Goal: Information Seeking & Learning: Find specific fact

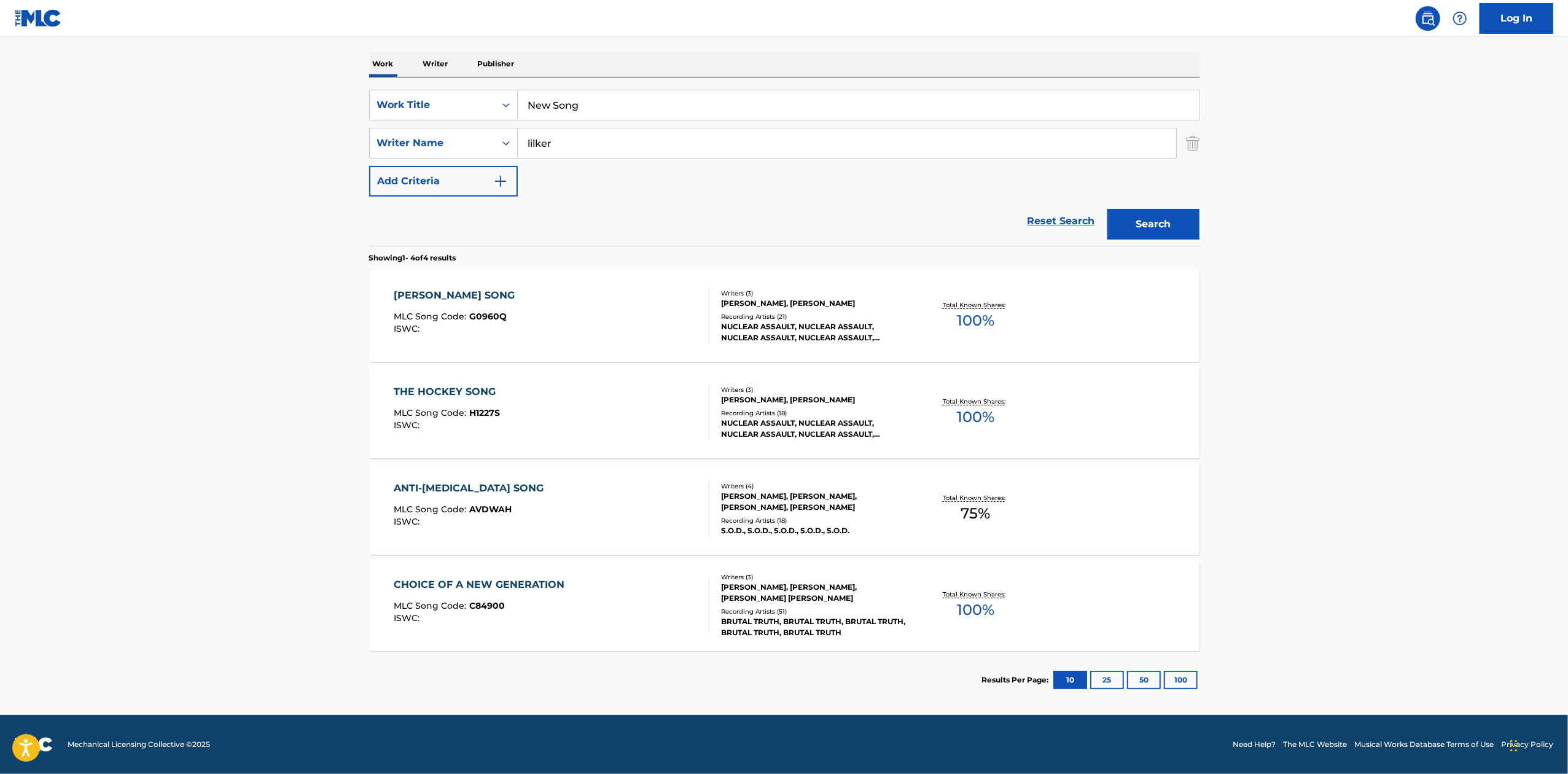
click at [598, 109] on input "New Song" at bounding box center [859, 105] width 682 height 29
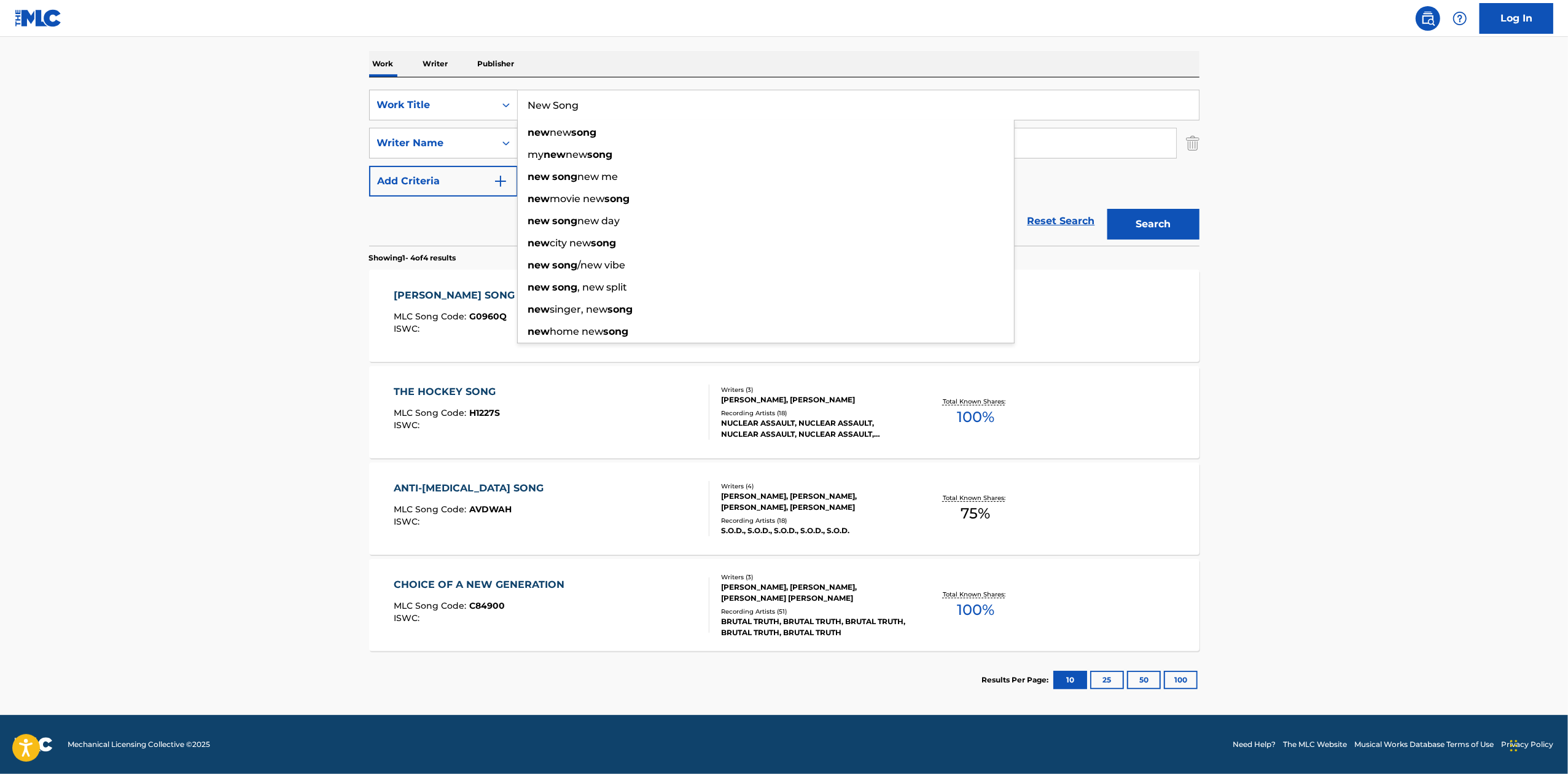
click at [598, 109] on input "New Song" at bounding box center [859, 105] width 682 height 29
click at [1107, 209] on button "Search" at bounding box center [1153, 224] width 92 height 30
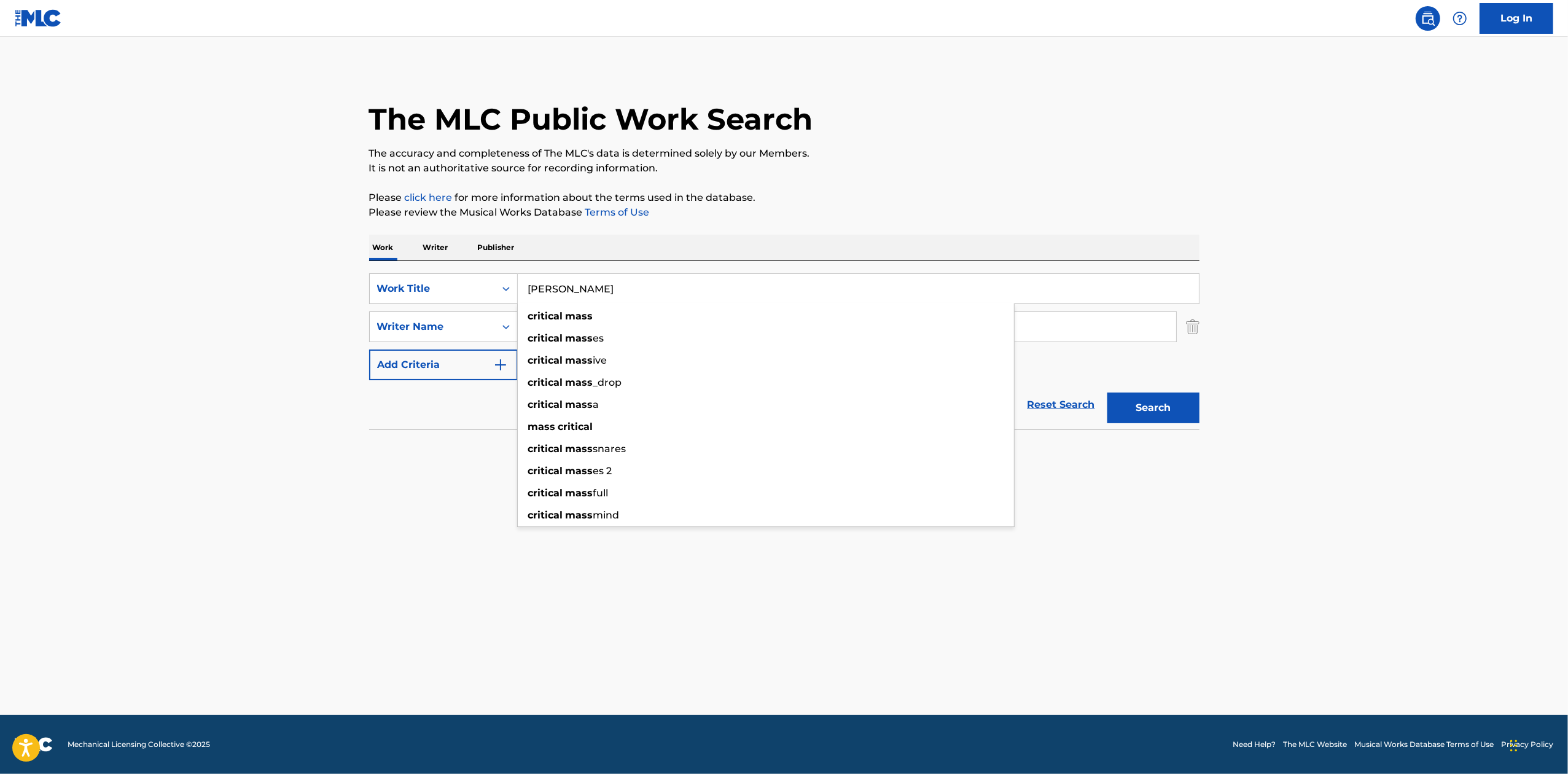
click at [671, 289] on input "[PERSON_NAME]" at bounding box center [859, 289] width 682 height 29
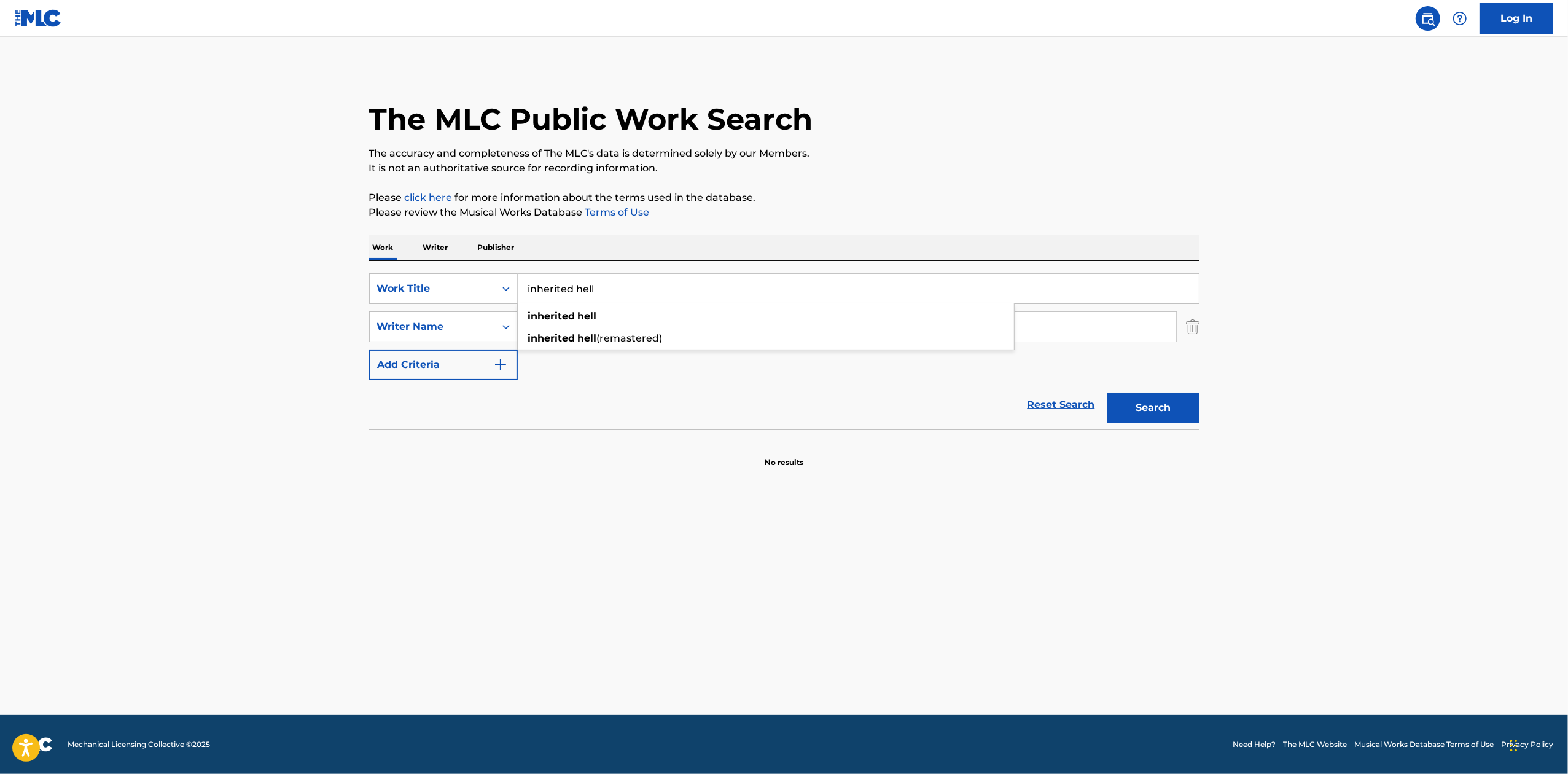
type input "inherited hell"
click at [1107, 393] on button "Search" at bounding box center [1153, 407] width 92 height 30
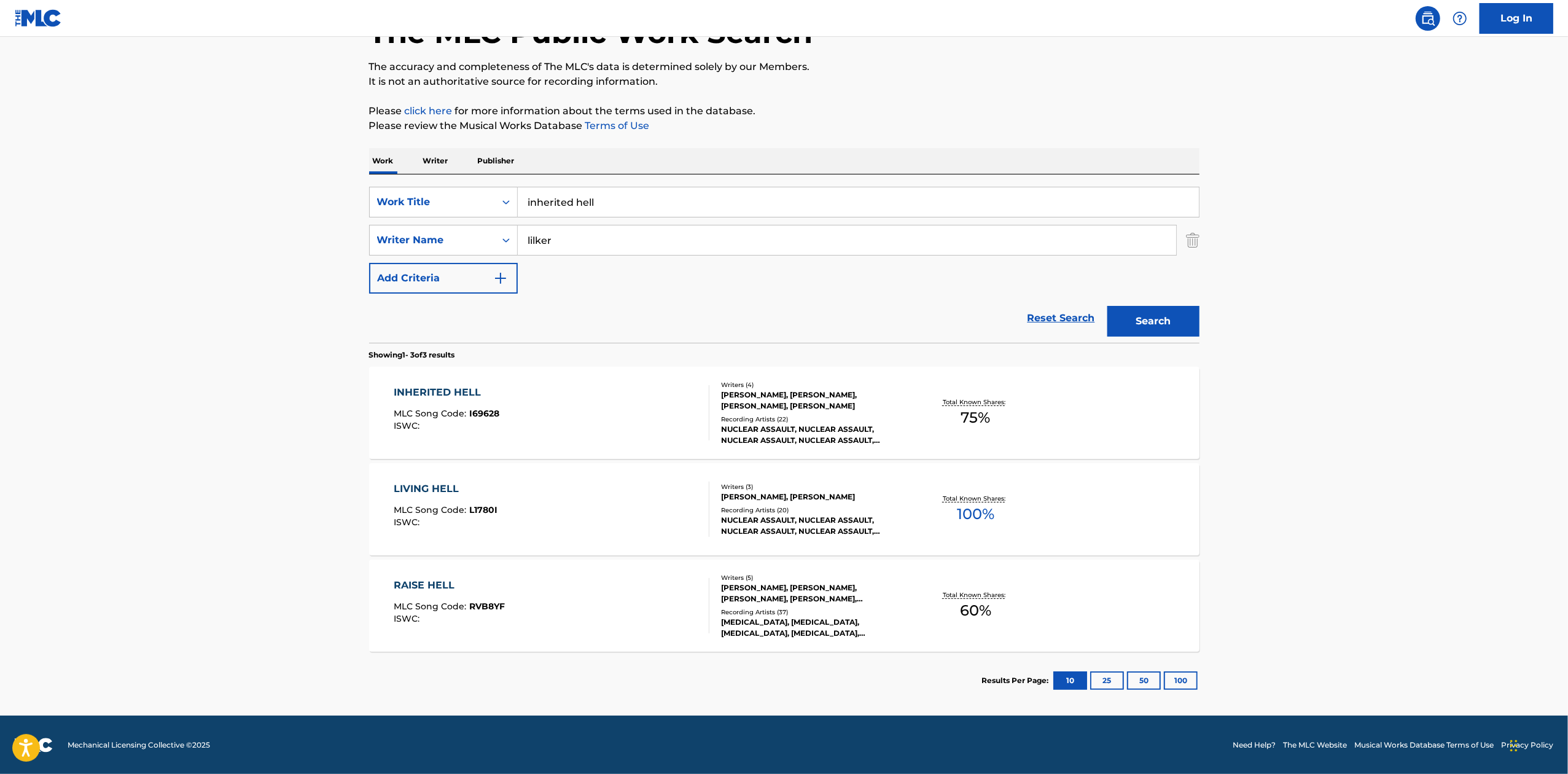
scroll to position [88, 0]
click at [1116, 427] on div "INHERITED HELL MLC Song Code : I69628 ISWC : Writers ( 4 ) [PERSON_NAME], [PERS…" at bounding box center [785, 412] width 831 height 92
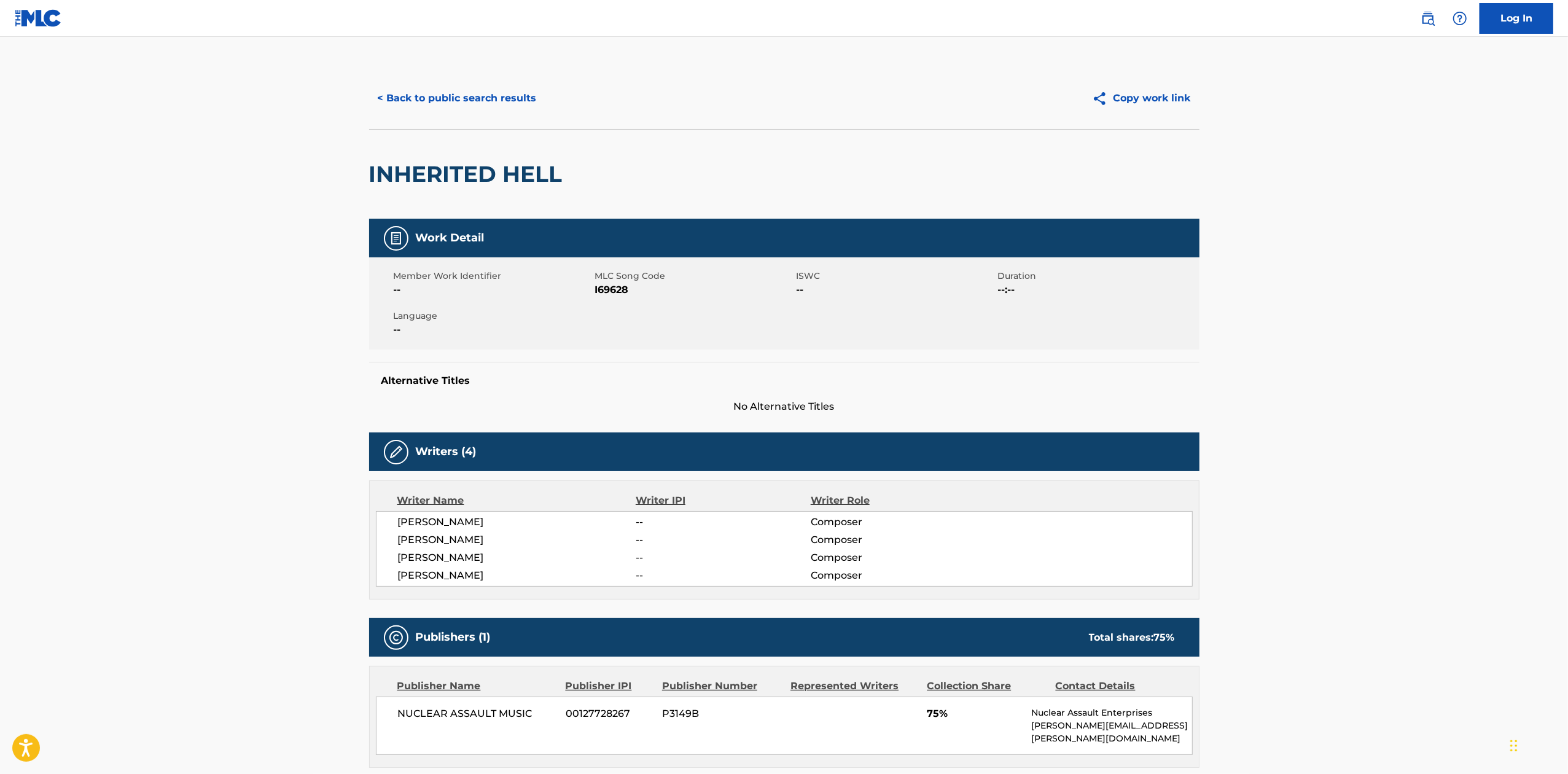
click at [457, 87] on button "< Back to public search results" at bounding box center [457, 98] width 176 height 30
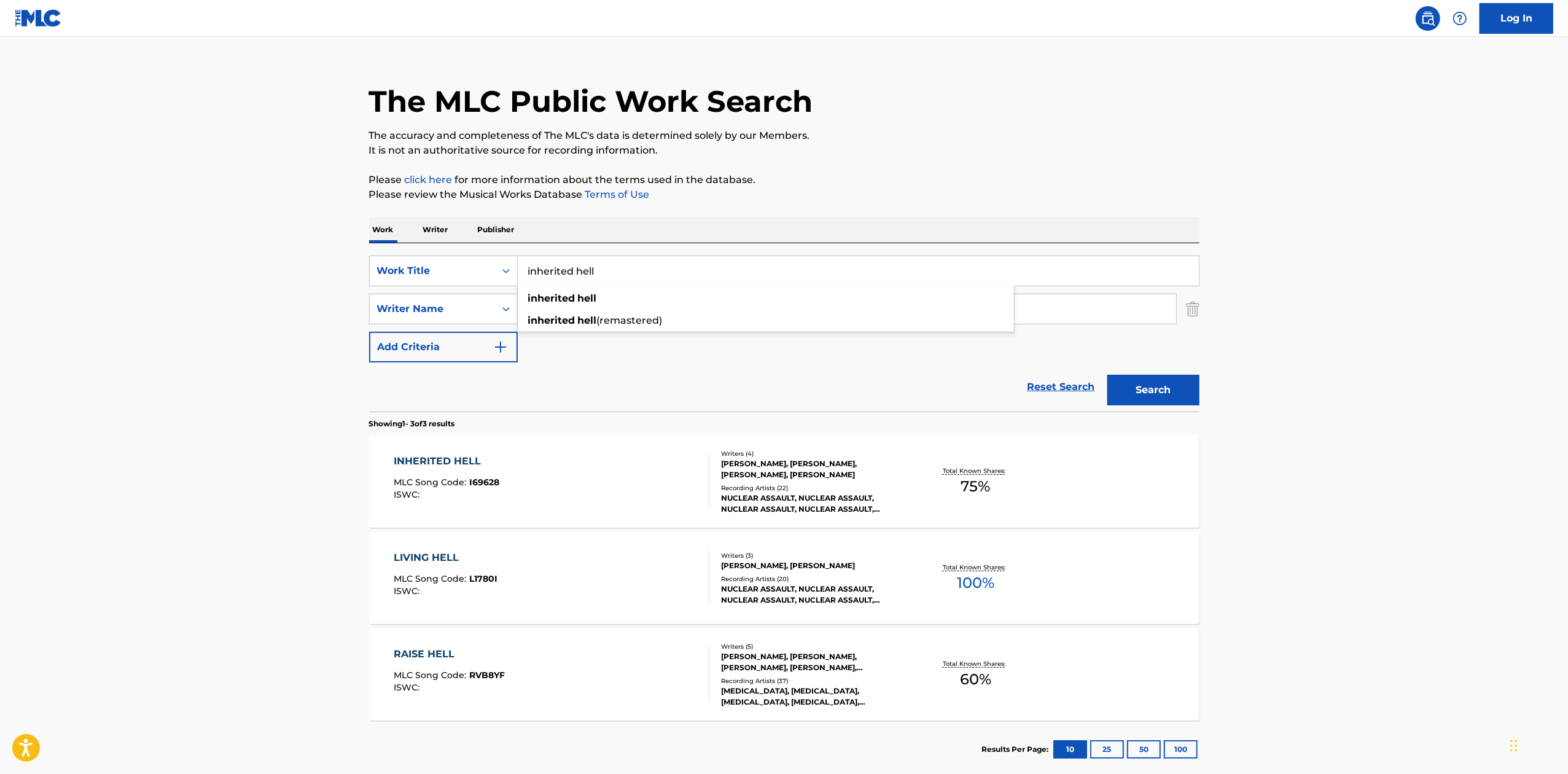
drag, startPoint x: 654, startPoint y: 275, endPoint x: 315, endPoint y: 259, distance: 339.4
click at [315, 259] on main "The MLC Public Work Search The accuracy and completeness of The MLC's data is d…" at bounding box center [784, 401] width 1568 height 765
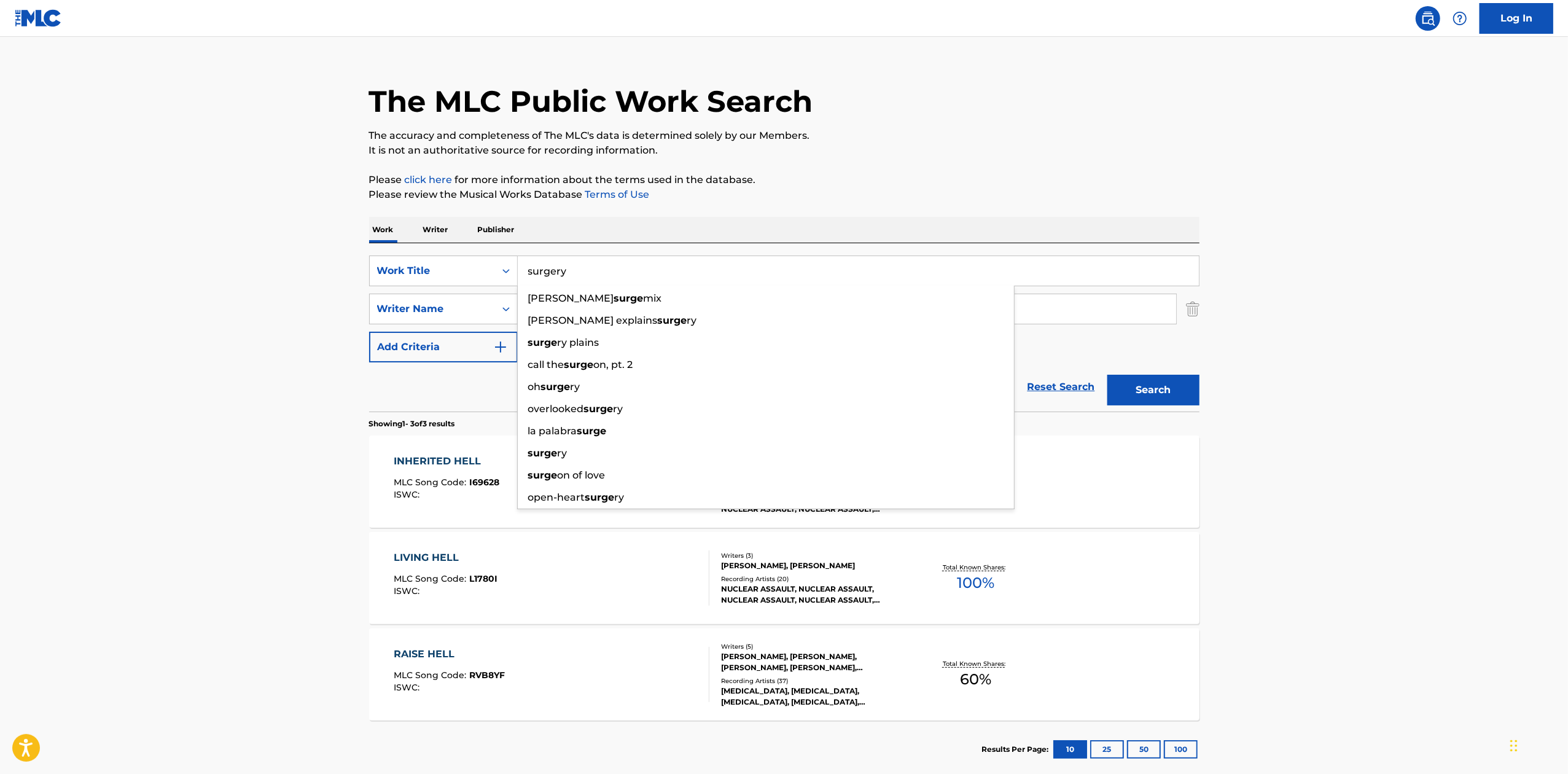
click at [1107, 374] on button "Search" at bounding box center [1153, 389] width 92 height 30
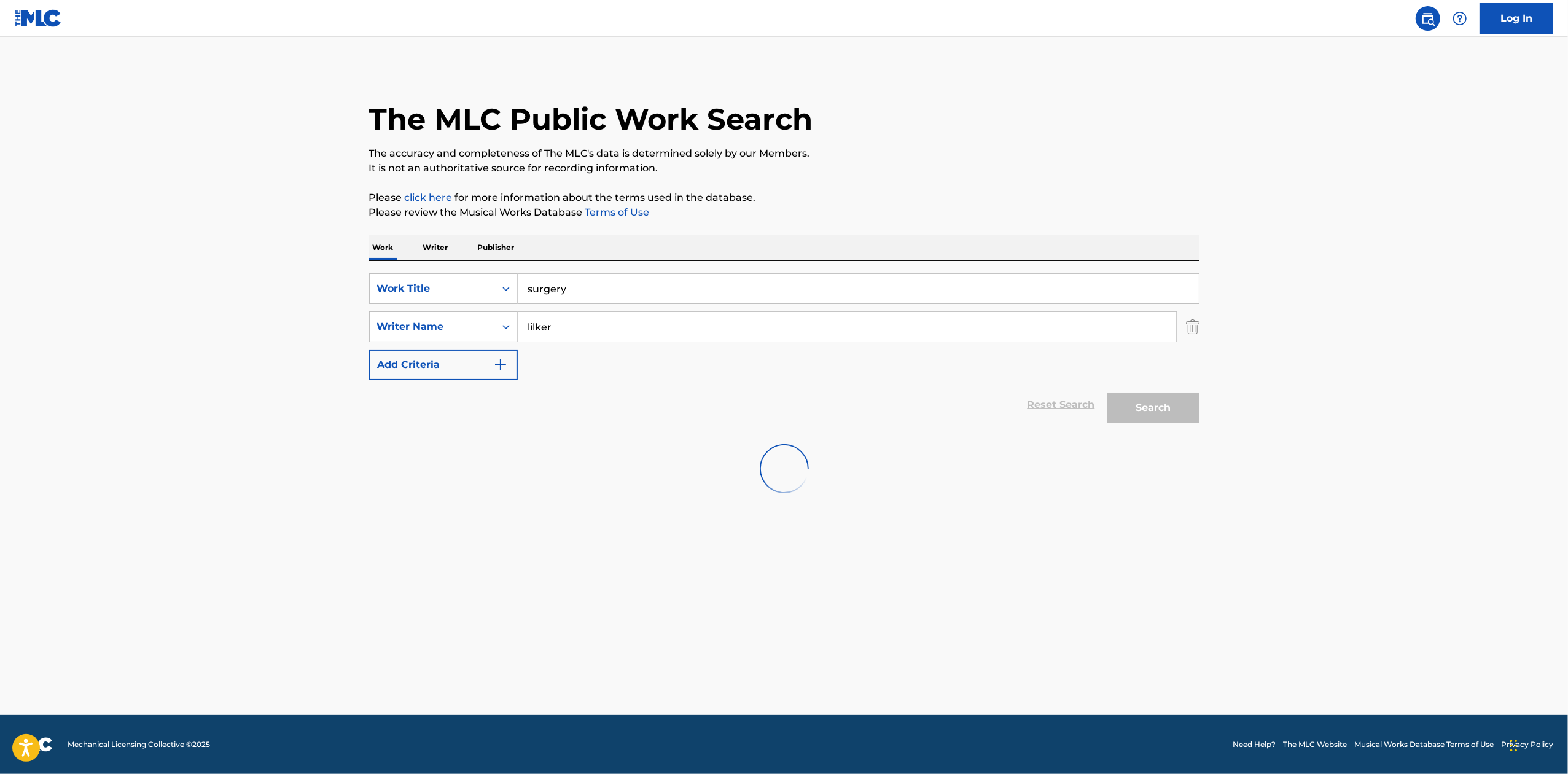
scroll to position [0, 0]
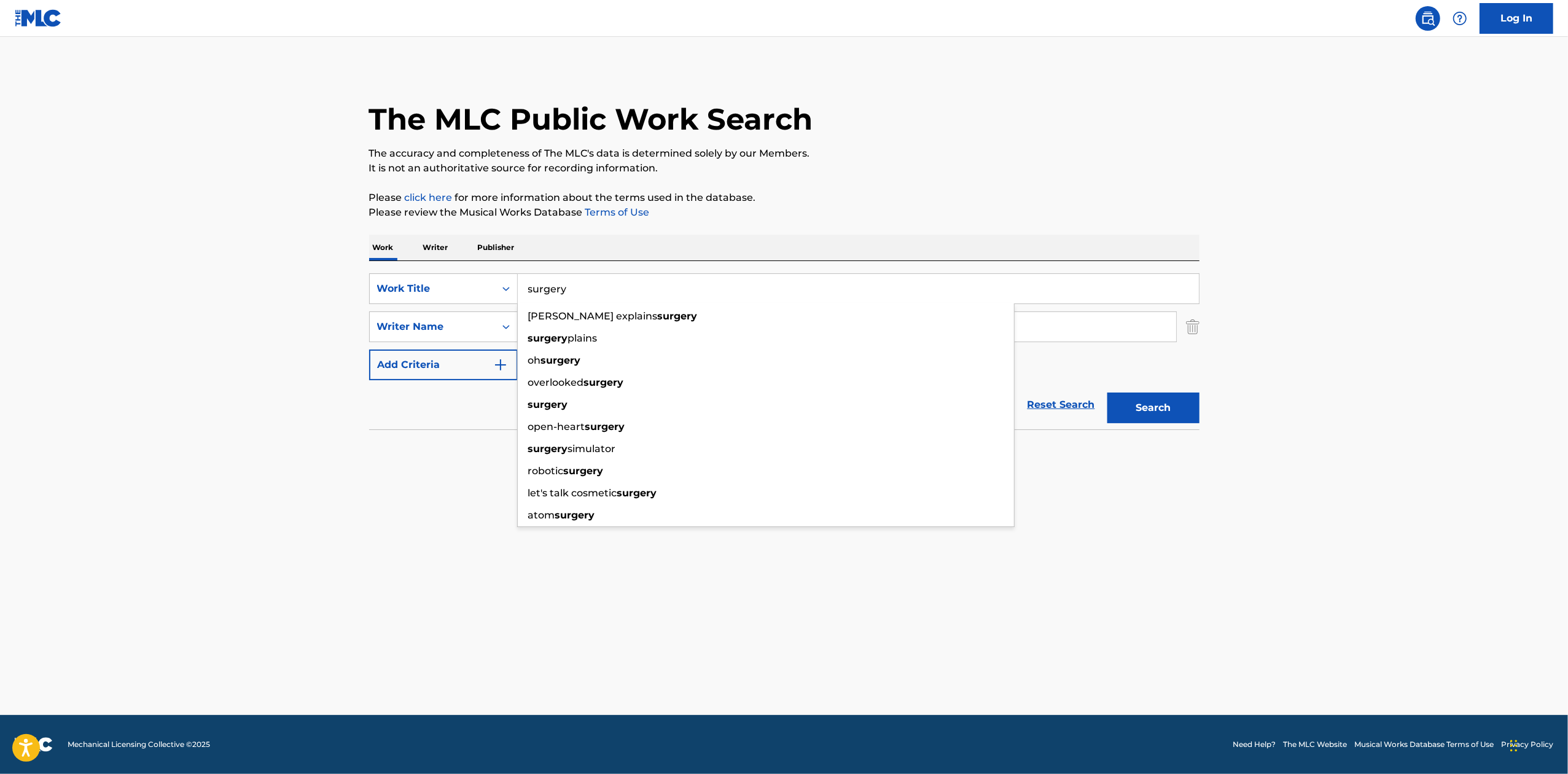
click at [591, 290] on input "surgery" at bounding box center [859, 289] width 682 height 29
type input "emergency"
click at [1107, 393] on button "Search" at bounding box center [1153, 407] width 92 height 30
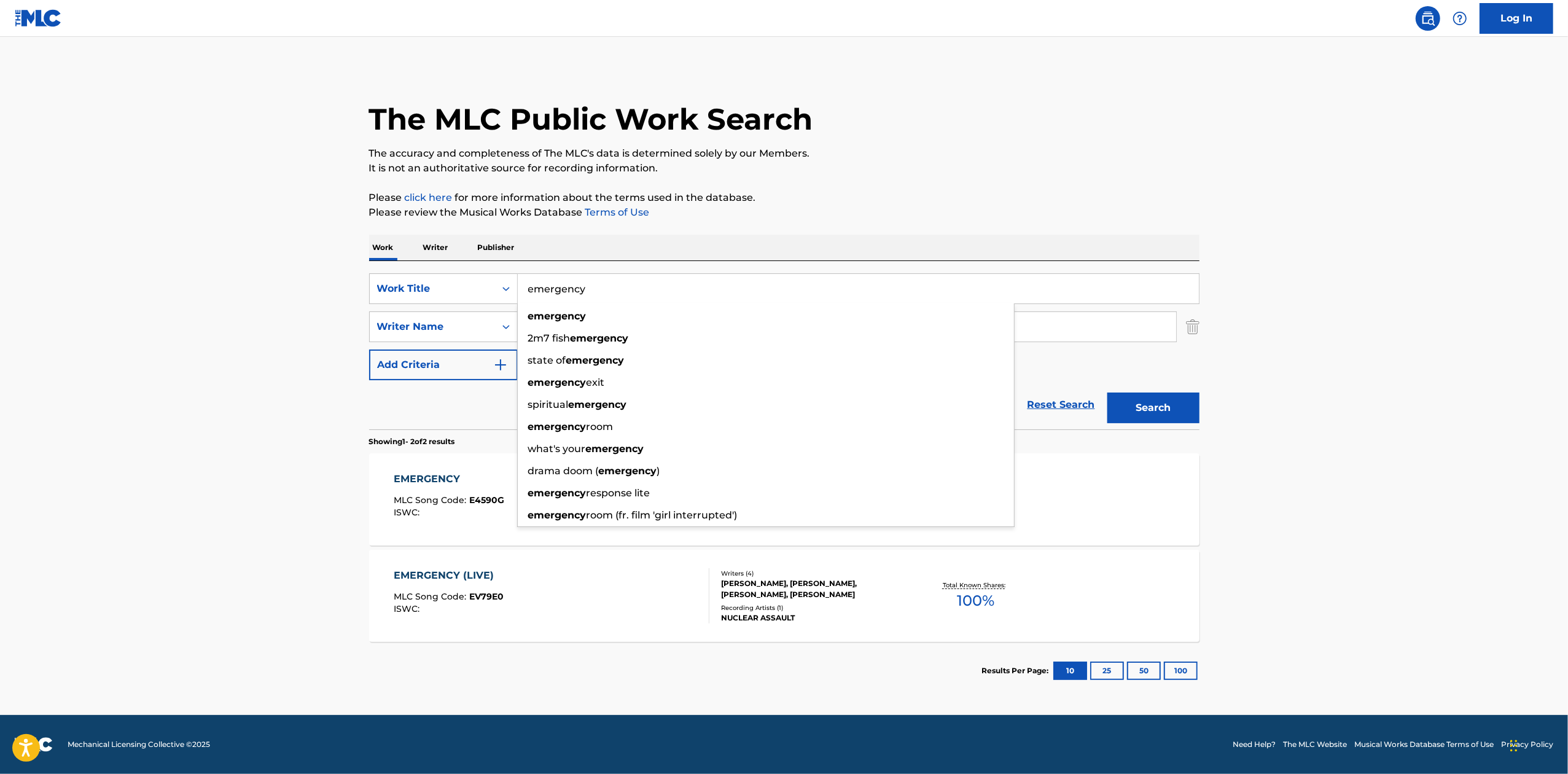
click at [831, 603] on div "Recording Artists ( 1 )" at bounding box center [814, 608] width 186 height 10
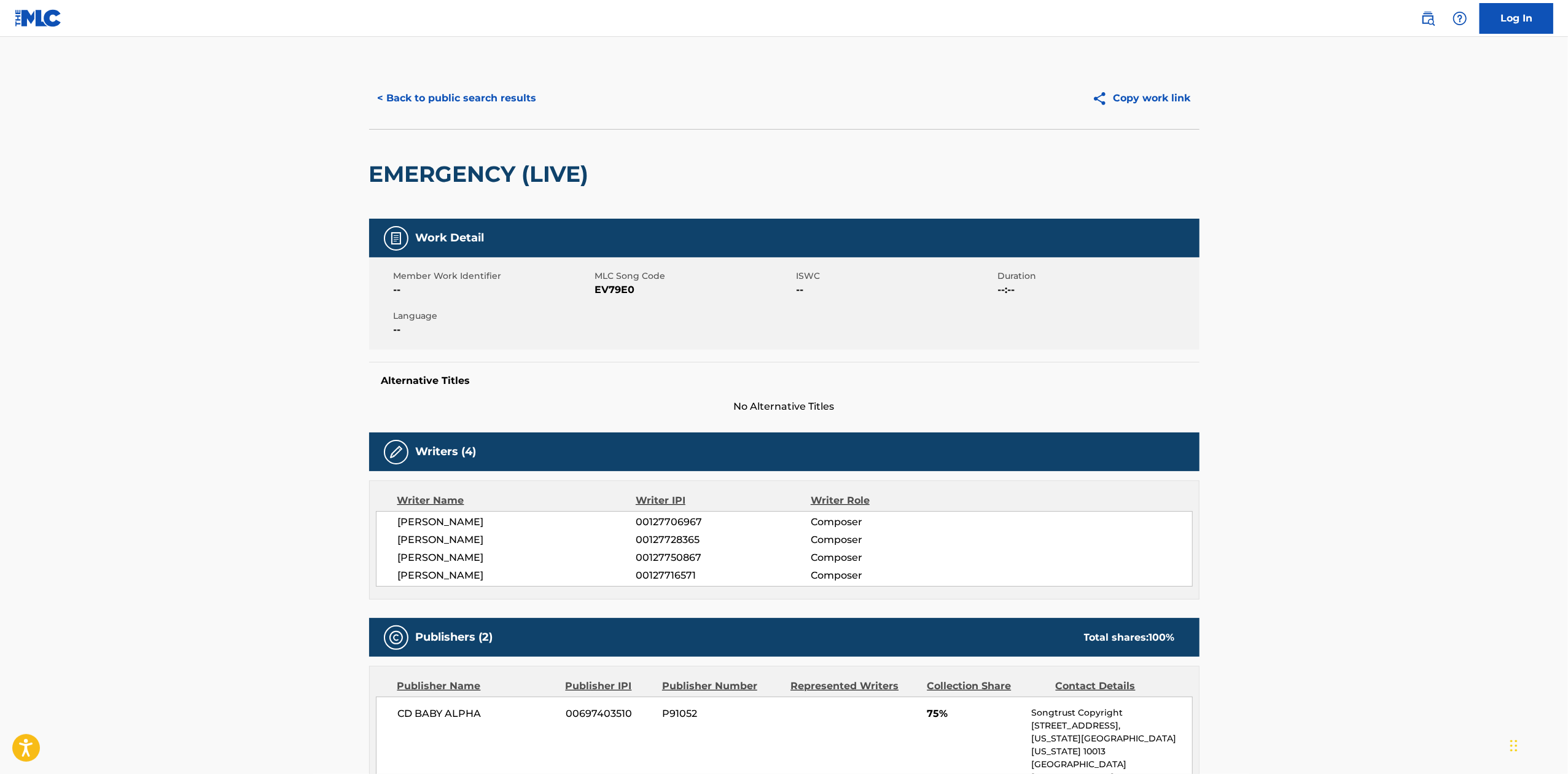
click at [483, 91] on button "< Back to public search results" at bounding box center [457, 98] width 176 height 30
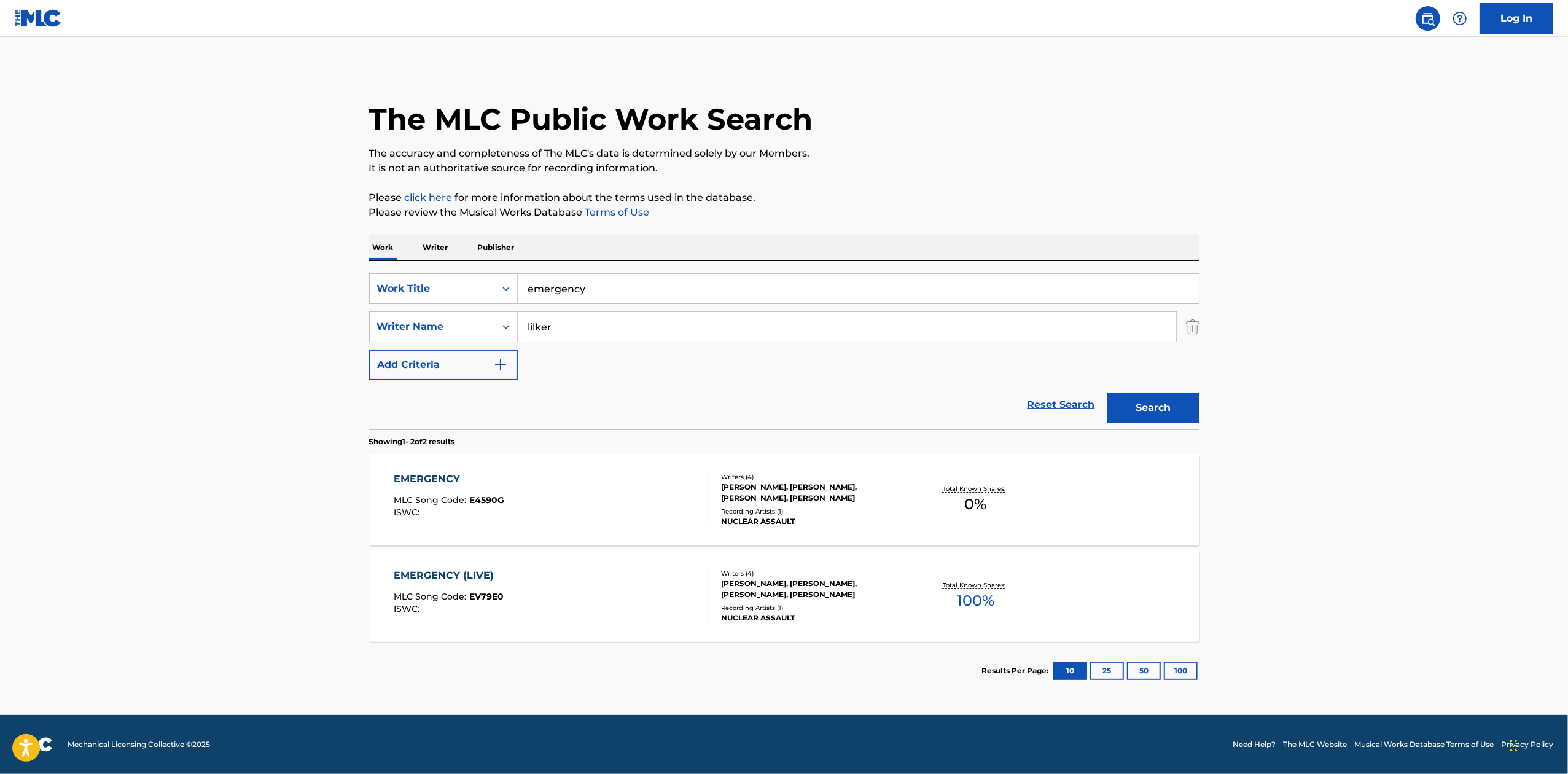
click at [614, 300] on input "emergency" at bounding box center [859, 289] width 682 height 29
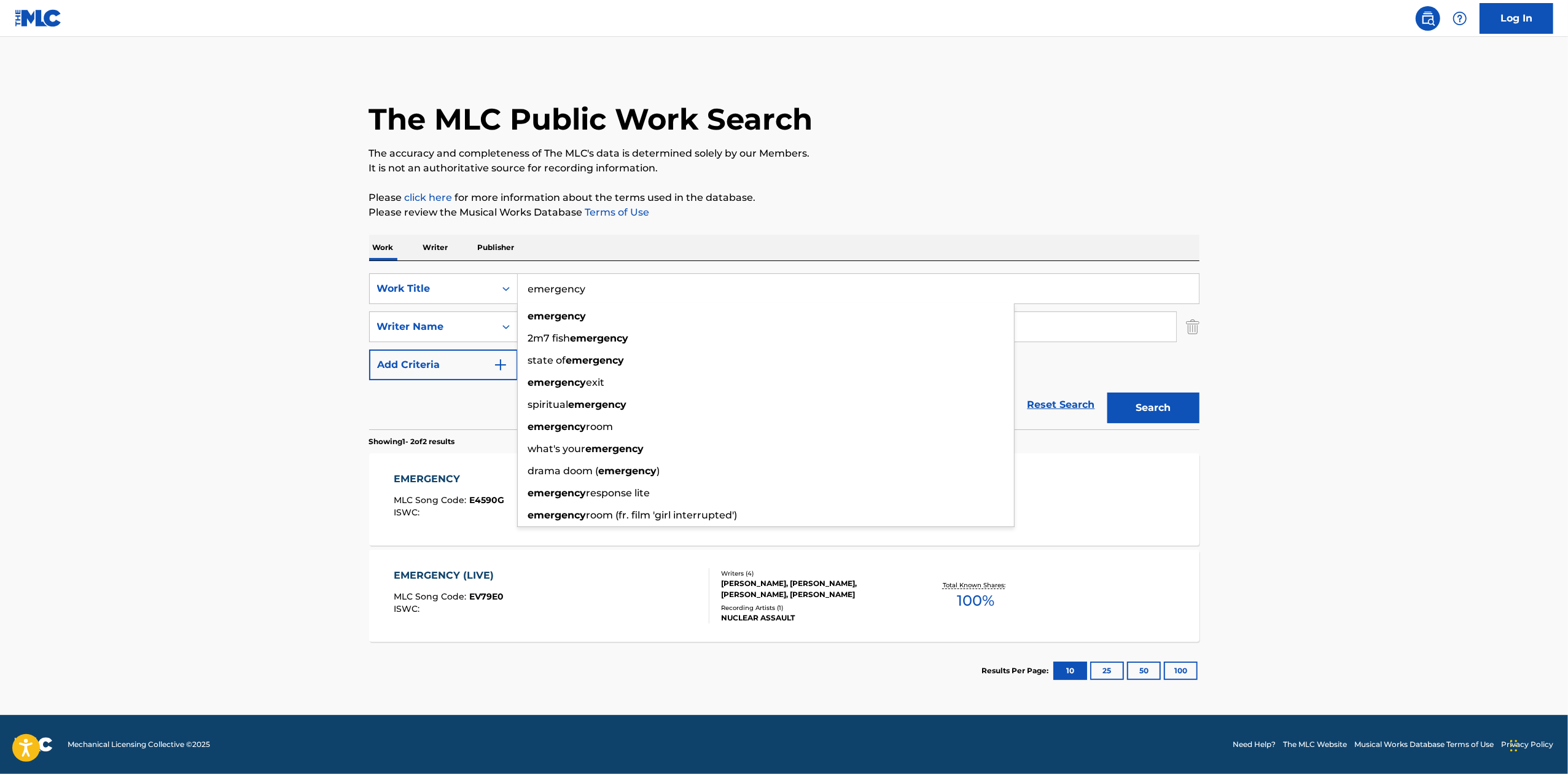
click at [614, 300] on input "emergency" at bounding box center [859, 289] width 682 height 29
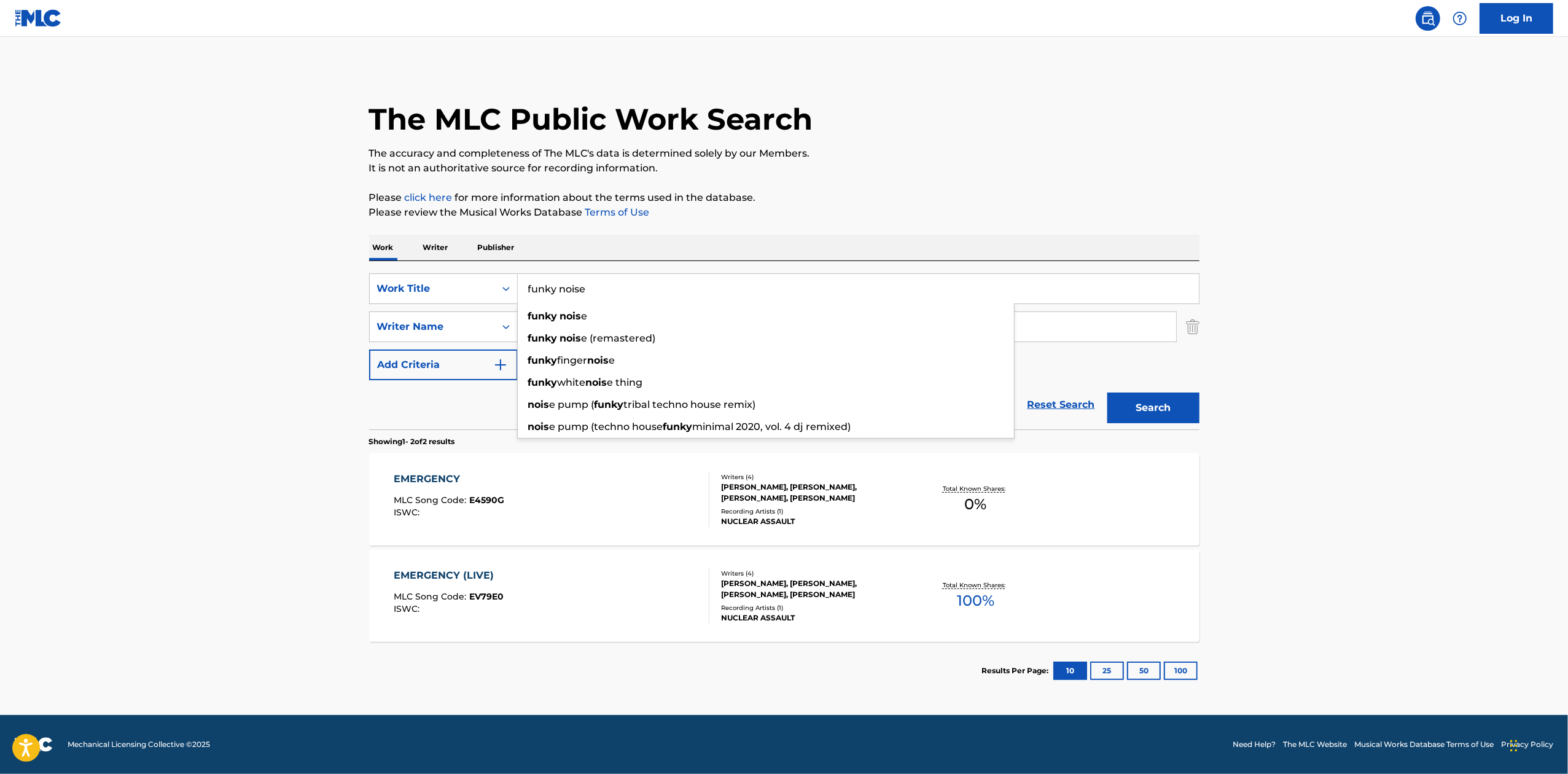
type input "funky noise"
click at [1107, 393] on button "Search" at bounding box center [1153, 407] width 92 height 30
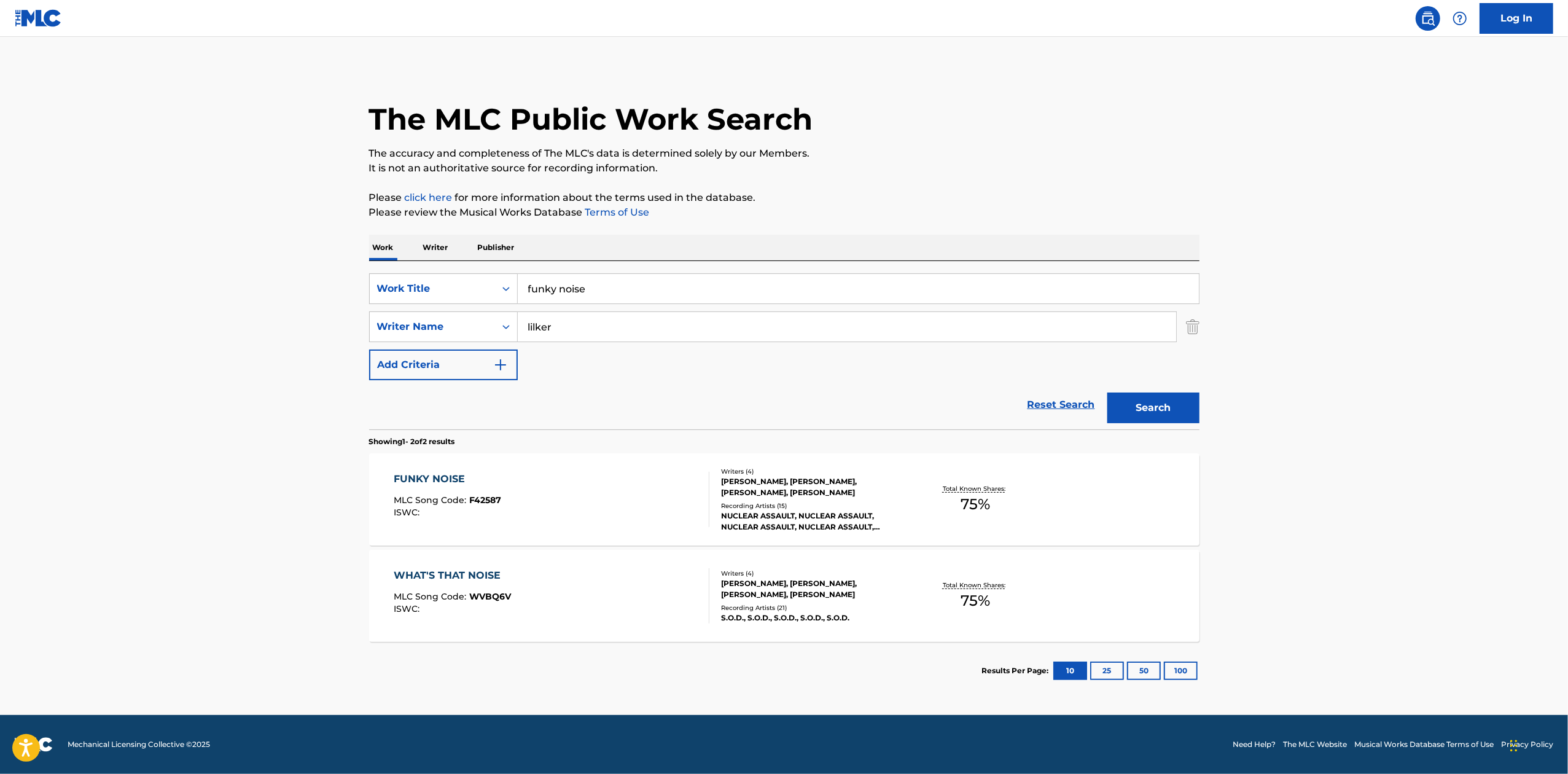
click at [835, 507] on div "Recording Artists ( 15 )" at bounding box center [814, 505] width 186 height 10
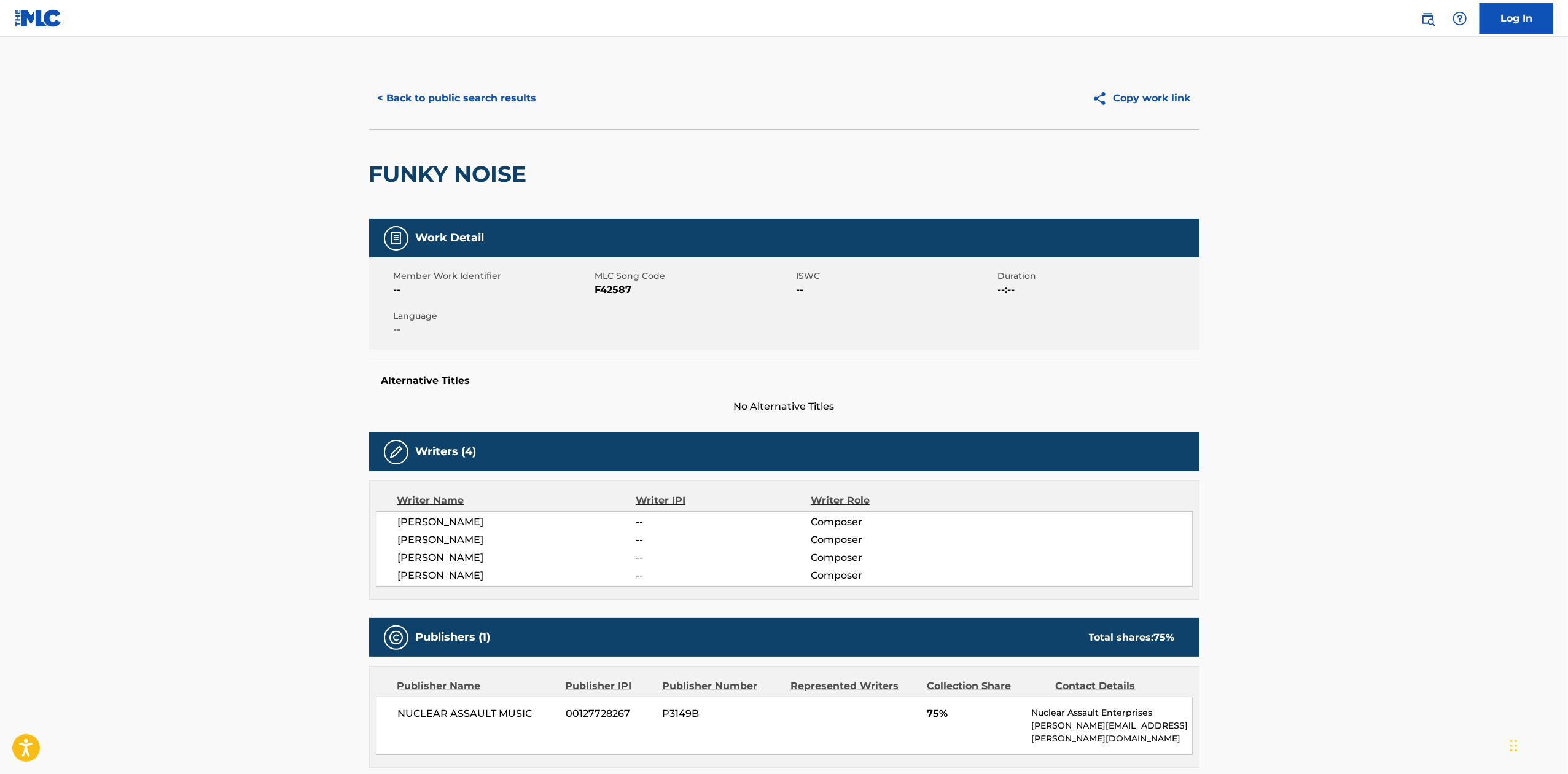
click at [468, 103] on button "< Back to public search results" at bounding box center [457, 98] width 176 height 30
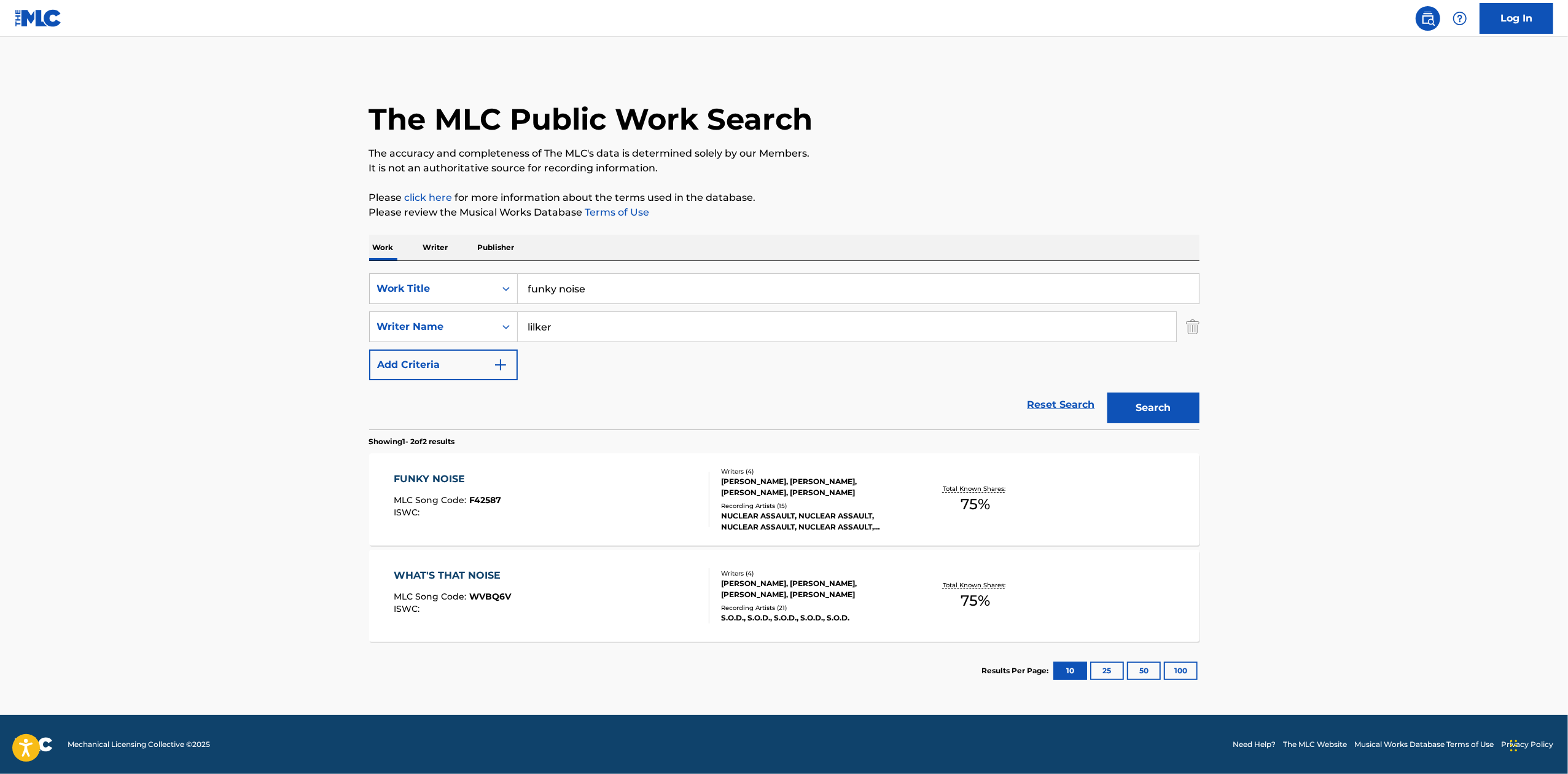
click at [635, 281] on input "funky noise" at bounding box center [859, 289] width 682 height 29
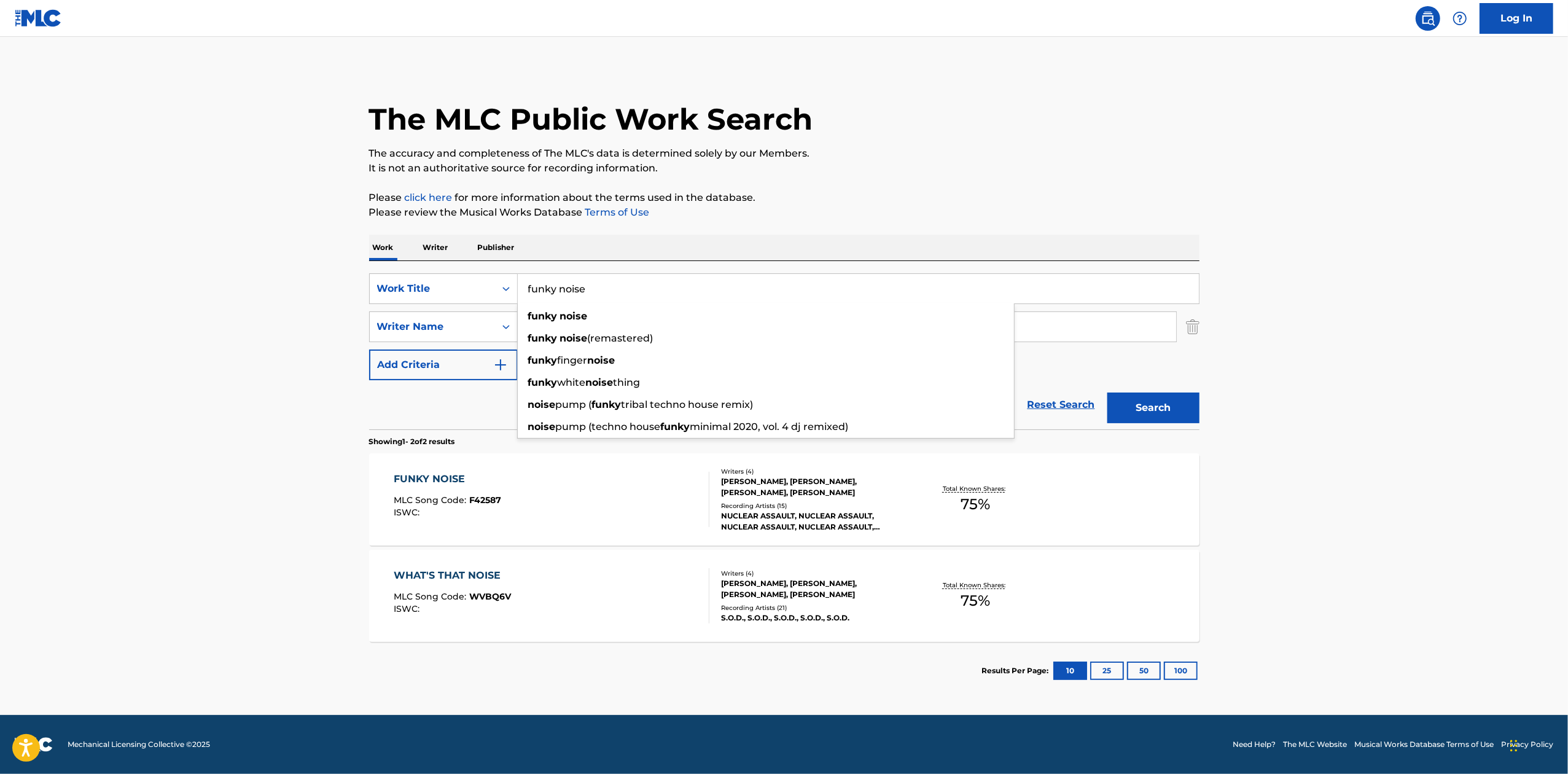
click at [635, 281] on input "funky noise" at bounding box center [859, 289] width 682 height 29
paste input "When Freedom Dies"
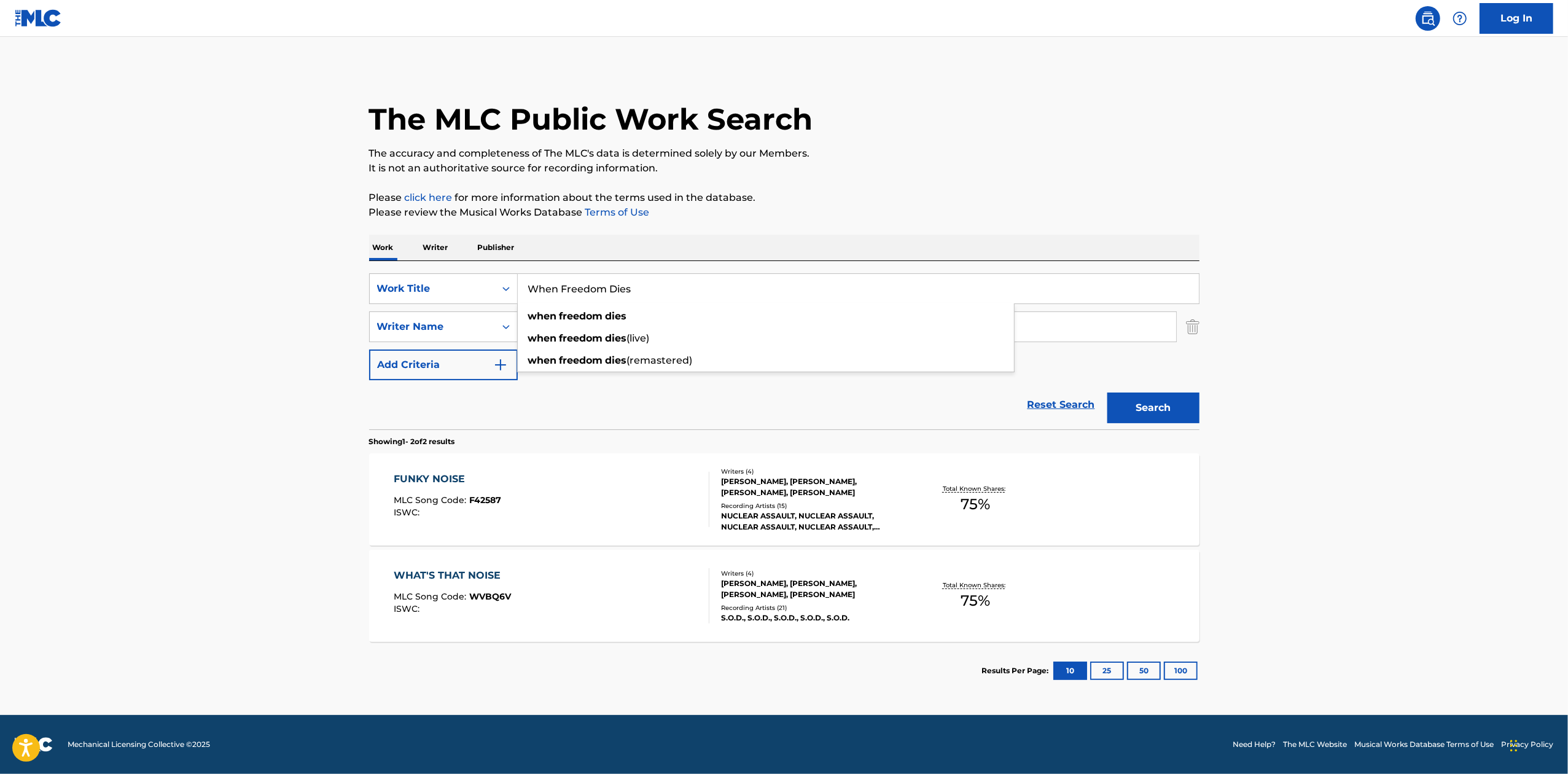
type input "When Freedom Dies"
click at [1134, 401] on button "Search" at bounding box center [1153, 407] width 92 height 30
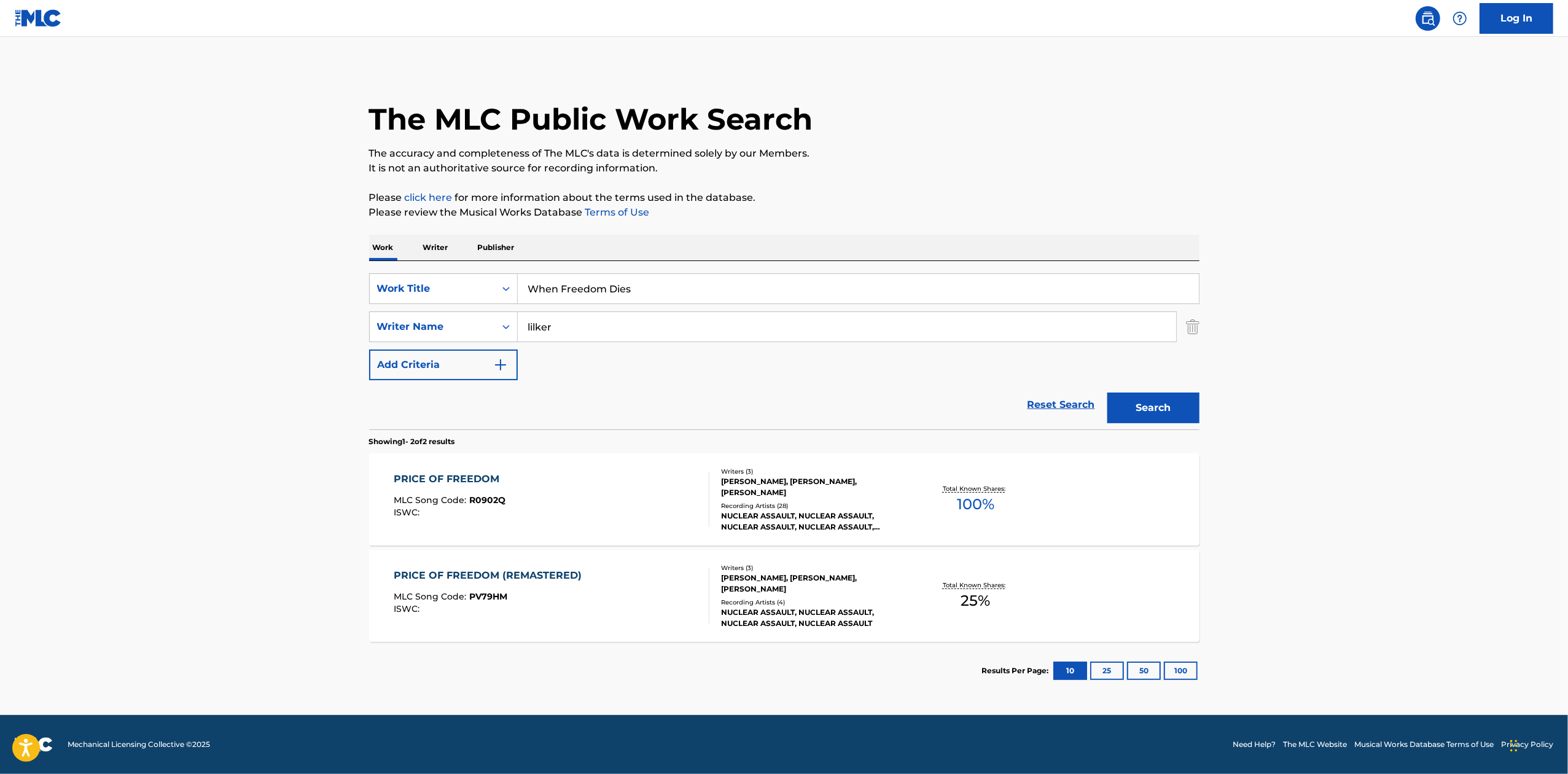
click at [1126, 501] on div "PRICE OF FREEDOM MLC Song Code : R0902Q ISWC : Writers ( 3 ) [PERSON_NAME], [PE…" at bounding box center [785, 499] width 831 height 92
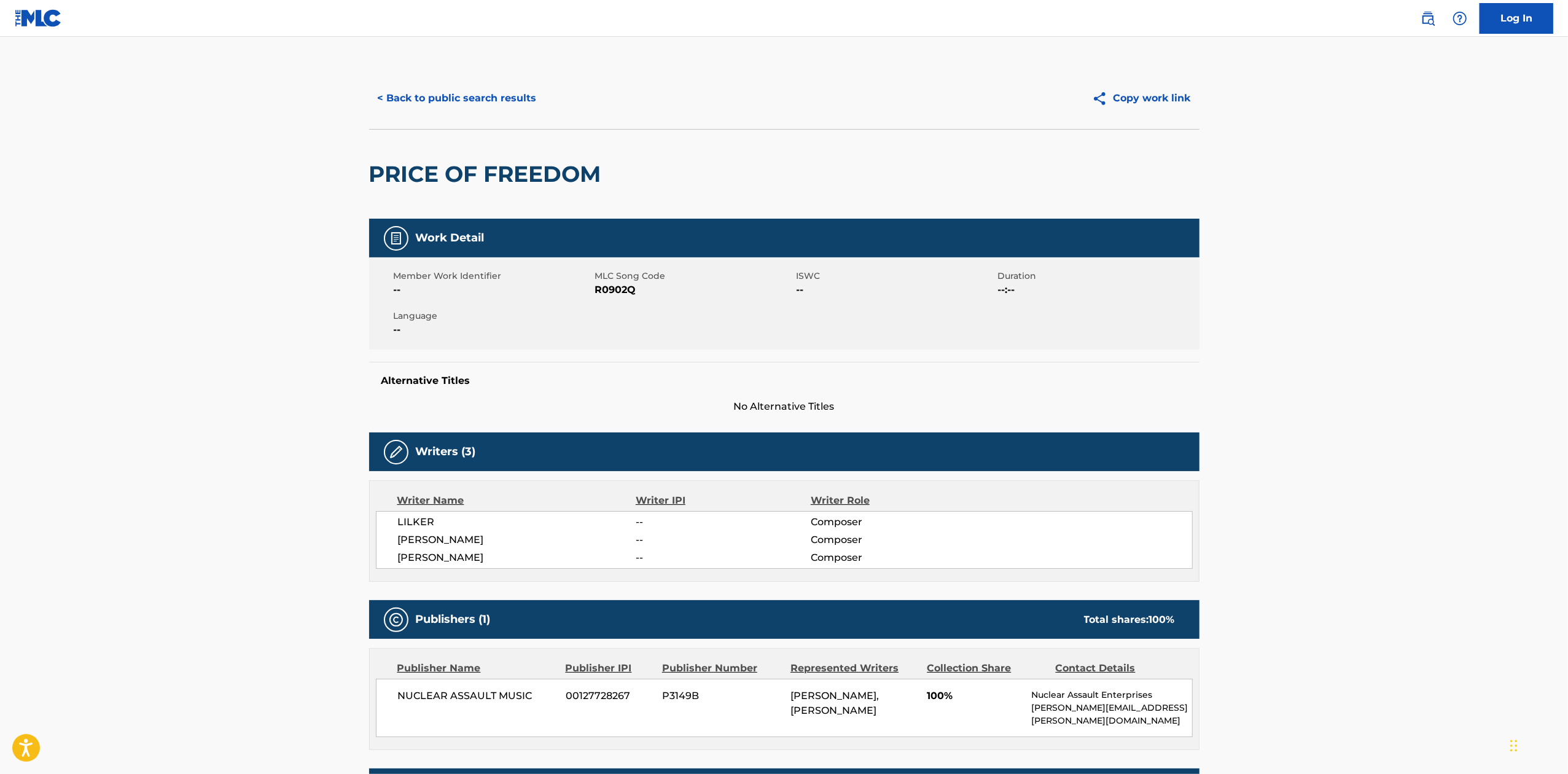
scroll to position [409, 0]
